Goal: Obtain resource: Download file/media

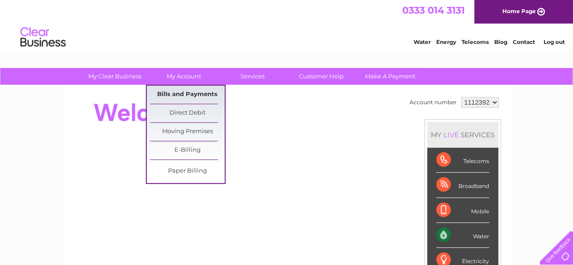
click at [180, 89] on link "Bills and Payments" at bounding box center [187, 95] width 75 height 18
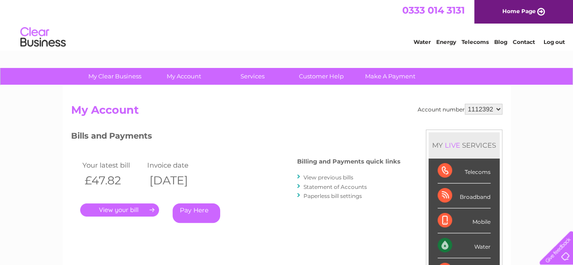
click at [498, 108] on select "1112392 1137550" at bounding box center [484, 109] width 38 height 11
select select "1137550"
click at [465, 104] on select "1112392 1137550" at bounding box center [484, 109] width 38 height 11
click at [119, 210] on link "." at bounding box center [119, 209] width 79 height 13
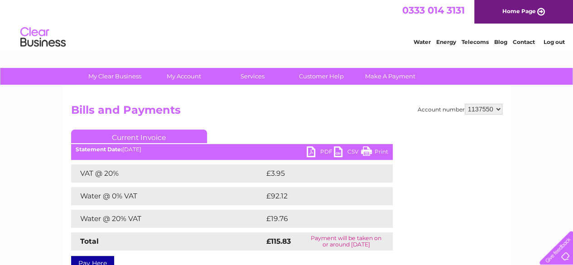
click at [313, 150] on link "PDF" at bounding box center [320, 152] width 27 height 13
